Goal: Task Accomplishment & Management: Use online tool/utility

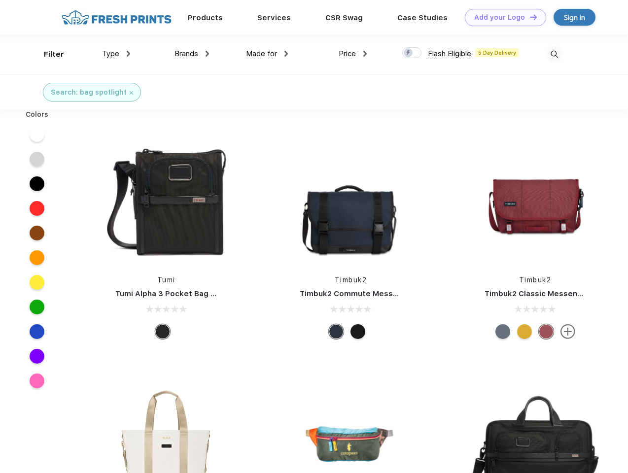
scroll to position [0, 0]
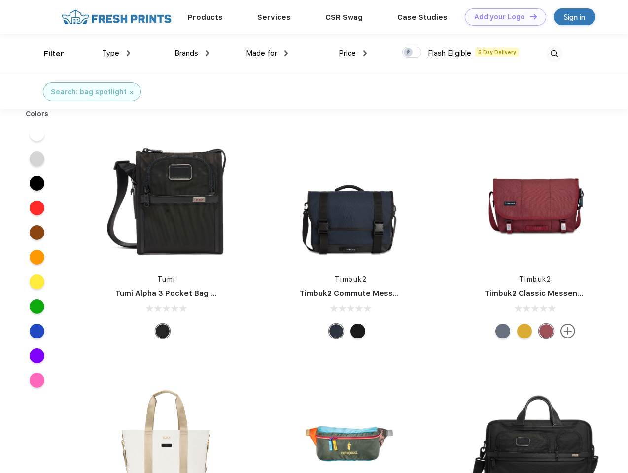
click at [502, 17] on link "Add your Logo Design Tool" at bounding box center [505, 16] width 81 height 17
click at [0, 0] on div "Design Tool" at bounding box center [0, 0] width 0 height 0
click at [529, 16] on link "Add your Logo Design Tool" at bounding box center [505, 16] width 81 height 17
click at [47, 54] on div "Filter" at bounding box center [54, 53] width 20 height 11
click at [116, 53] on span "Type" at bounding box center [110, 53] width 17 height 9
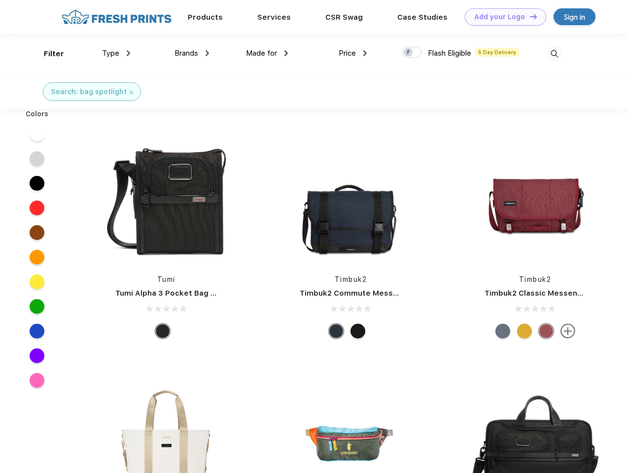
click at [192, 53] on span "Brands" at bounding box center [186, 53] width 24 height 9
click at [267, 53] on span "Made for" at bounding box center [261, 53] width 31 height 9
click at [353, 53] on span "Price" at bounding box center [347, 53] width 17 height 9
click at [412, 53] on div at bounding box center [411, 52] width 19 height 11
click at [409, 53] on input "checkbox" at bounding box center [405, 49] width 6 height 6
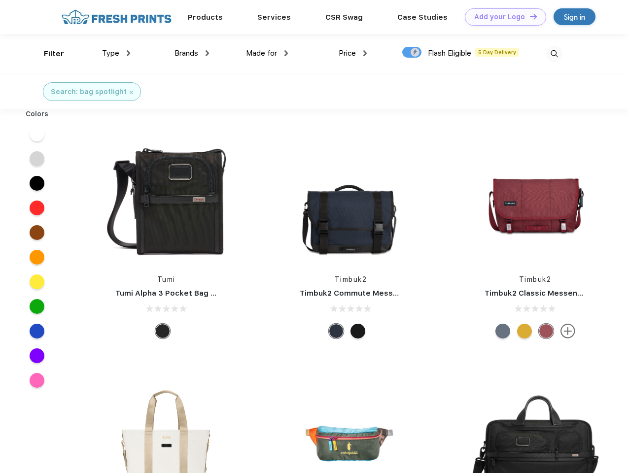
click at [554, 54] on img at bounding box center [554, 54] width 16 height 16
